Goal: Navigation & Orientation: Find specific page/section

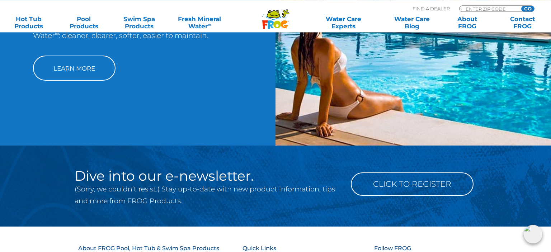
scroll to position [720, 0]
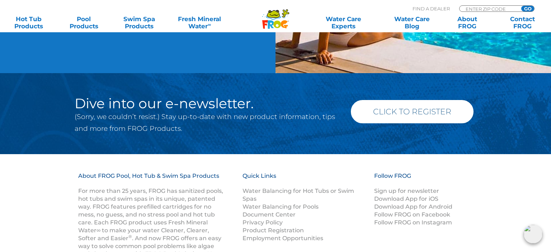
click at [358, 113] on link "Click to Register" at bounding box center [412, 111] width 123 height 23
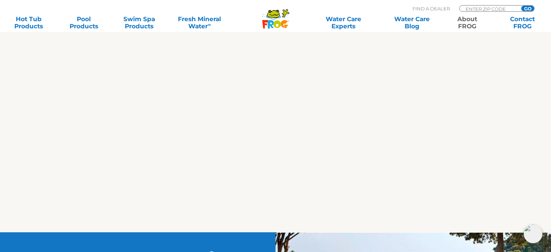
scroll to position [378, 0]
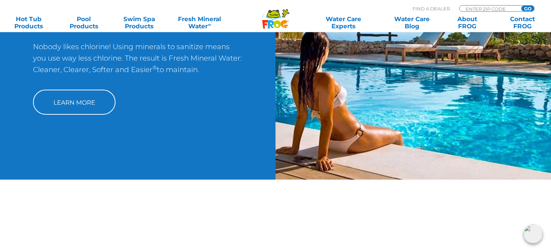
scroll to position [298, 0]
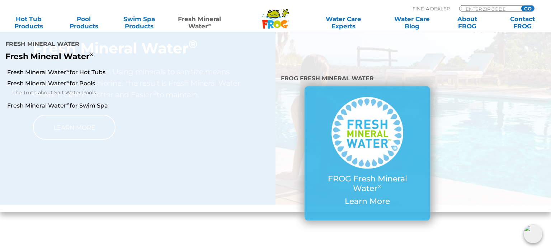
click at [200, 21] on link "Fresh Mineral Water ∞" at bounding box center [200, 22] width 54 height 14
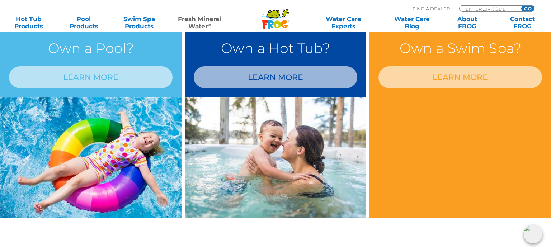
scroll to position [625, 0]
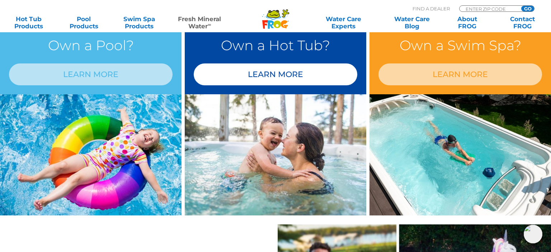
click at [286, 70] on link "LEARN MORE" at bounding box center [276, 75] width 164 height 22
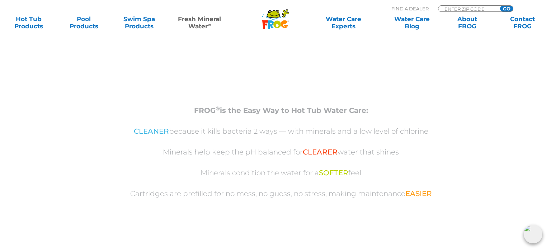
scroll to position [701, 0]
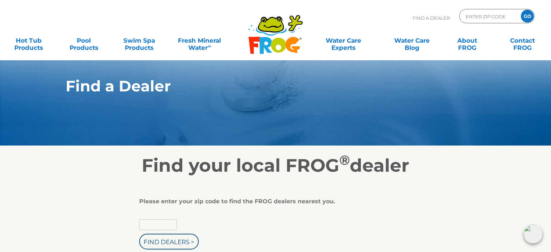
click at [149, 226] on input "text" at bounding box center [158, 225] width 38 height 11
type input "32563"
click at [167, 240] on input "Find Dealers >" at bounding box center [169, 242] width 60 height 16
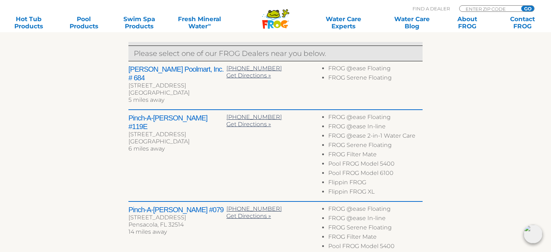
scroll to position [284, 0]
